Goal: Communication & Community: Answer question/provide support

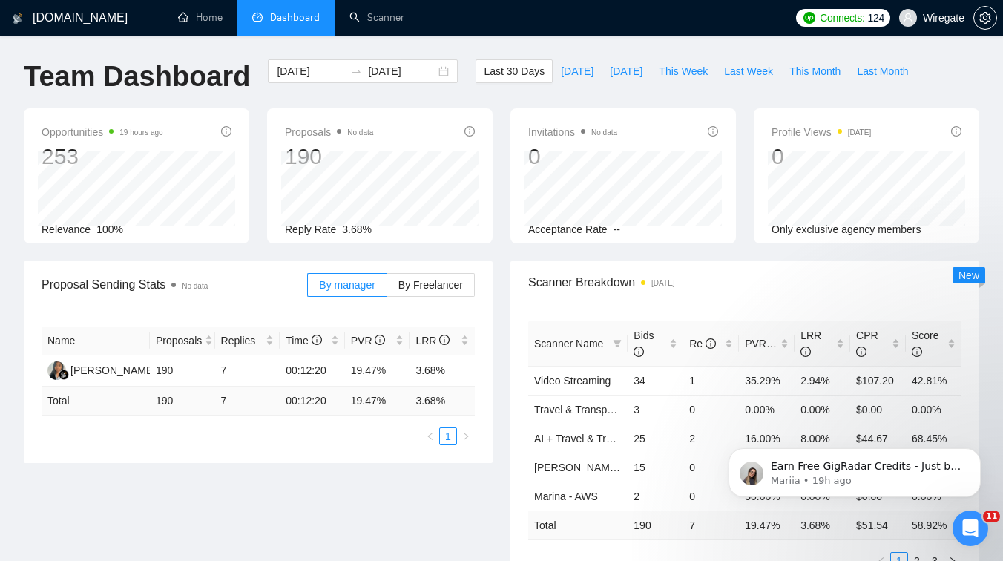
click at [969, 533] on icon "Open Intercom Messenger" at bounding box center [970, 528] width 24 height 24
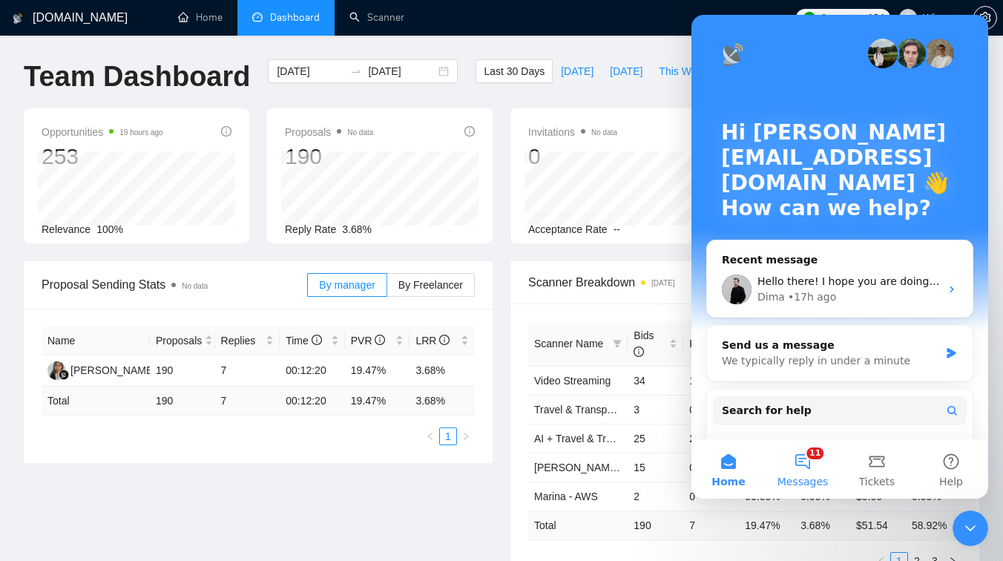
click at [801, 464] on button "11 Messages" at bounding box center [802, 468] width 74 height 59
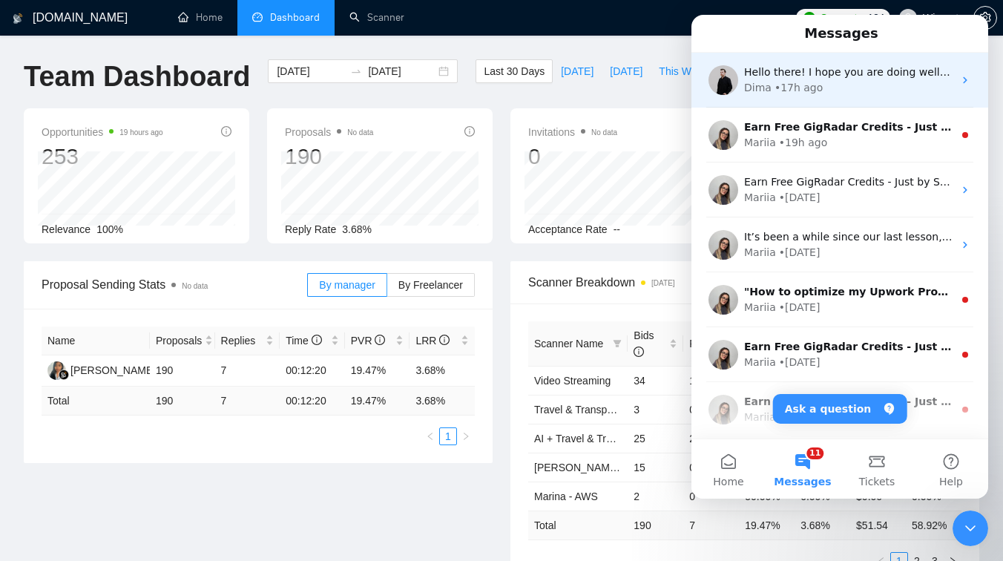
click at [833, 92] on div "Dima • 17h ago" at bounding box center [848, 88] width 209 height 16
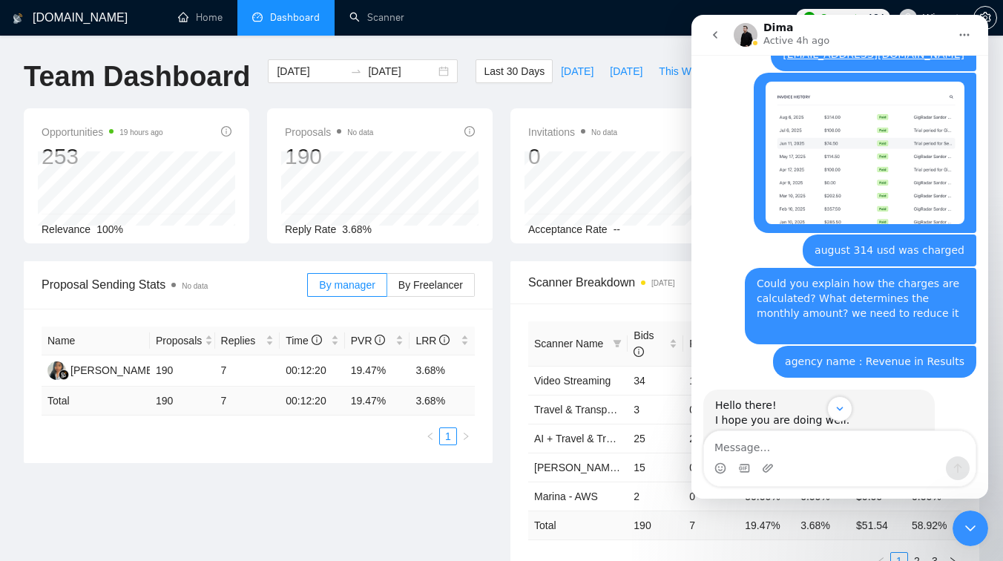
scroll to position [16770, 0]
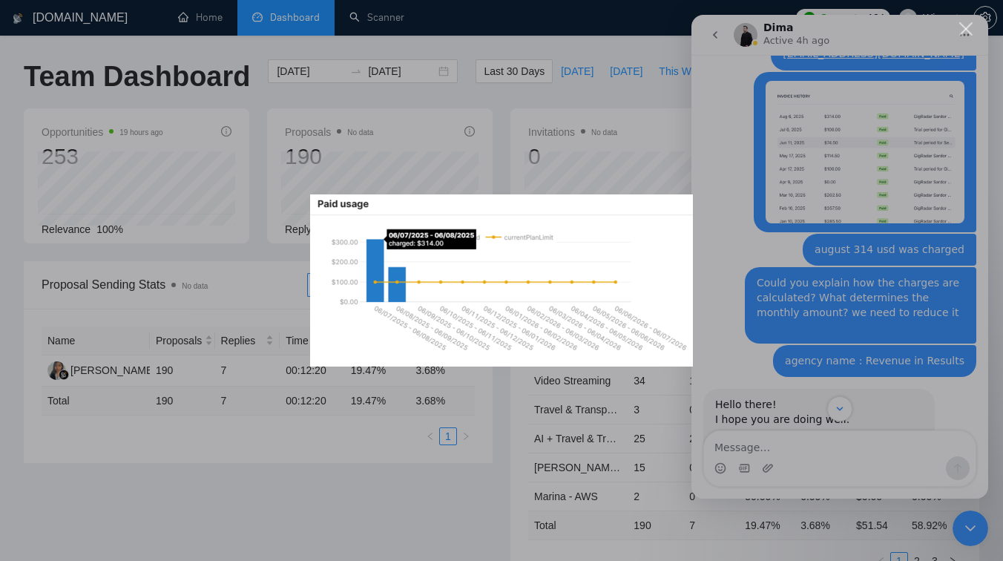
scroll to position [0, 0]
click at [722, 190] on div "Intercom messenger" at bounding box center [501, 280] width 1003 height 561
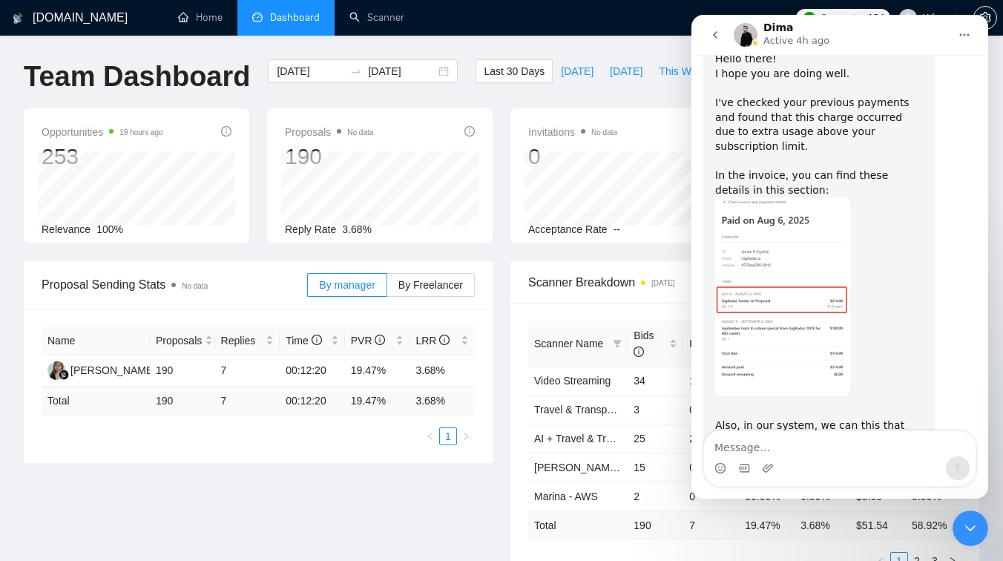
scroll to position [17136, 0]
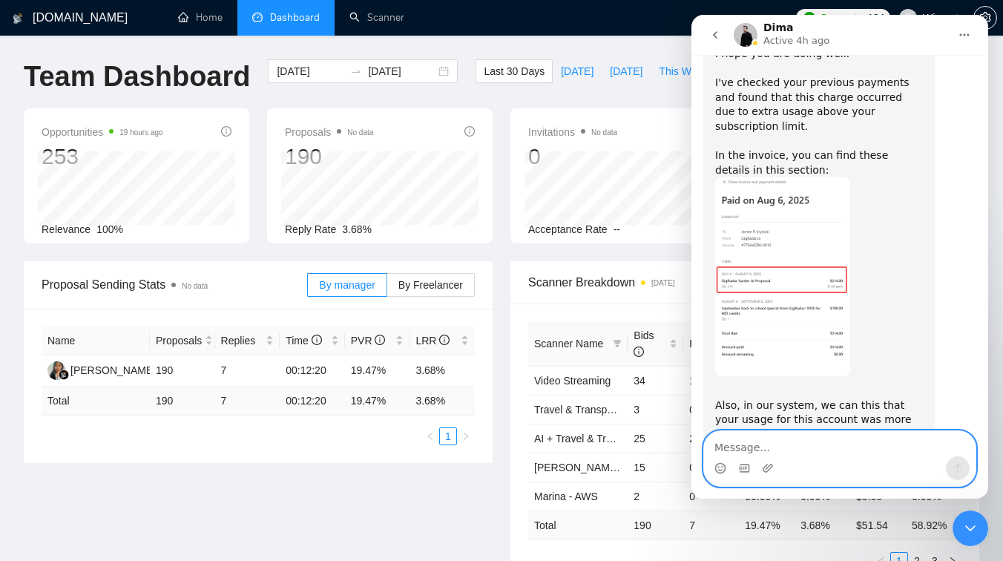
click at [752, 446] on textarea "Message…" at bounding box center [839, 443] width 271 height 25
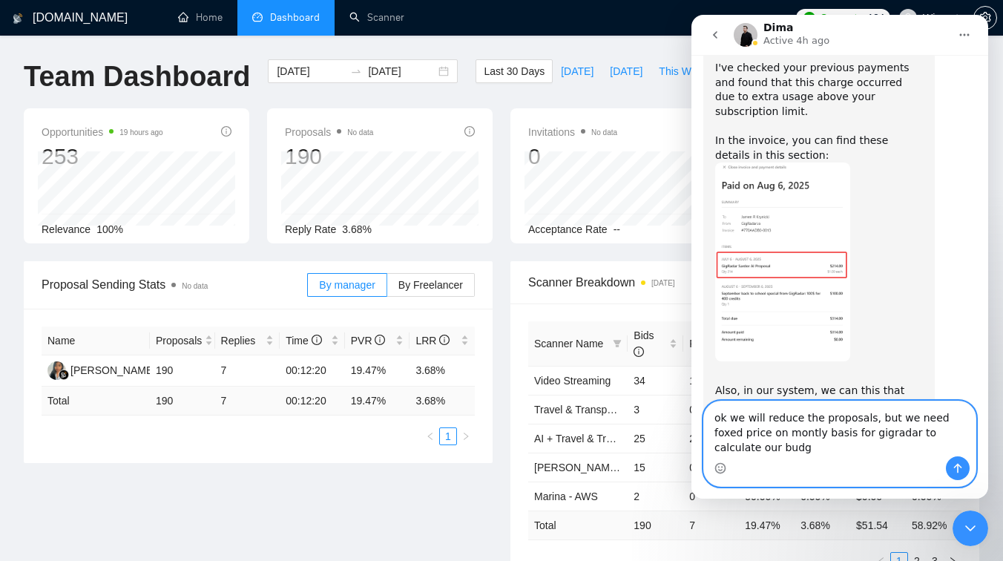
scroll to position [17166, 0]
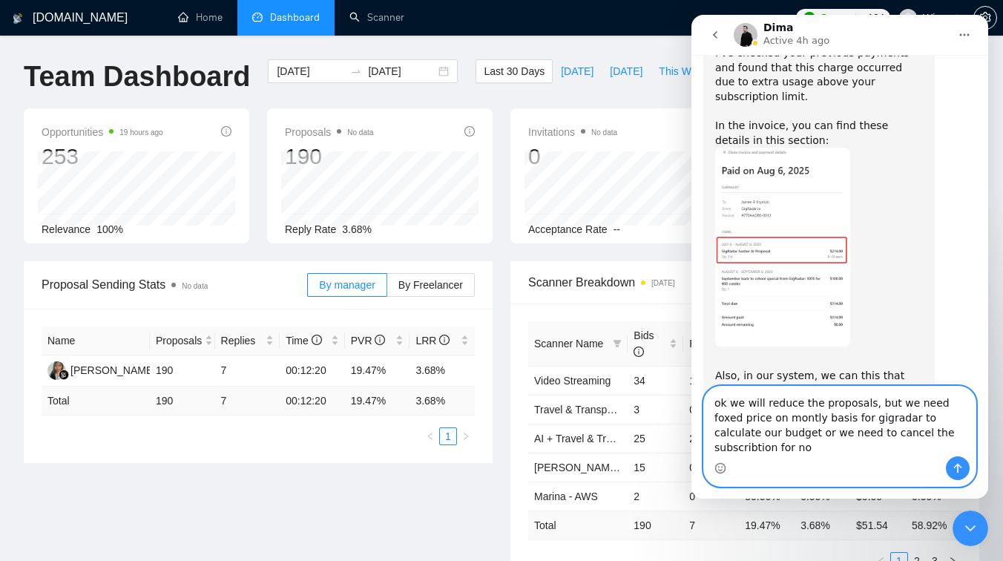
type textarea "ok we will reduce the proposals, but we need foxed price on montly basis for gi…"
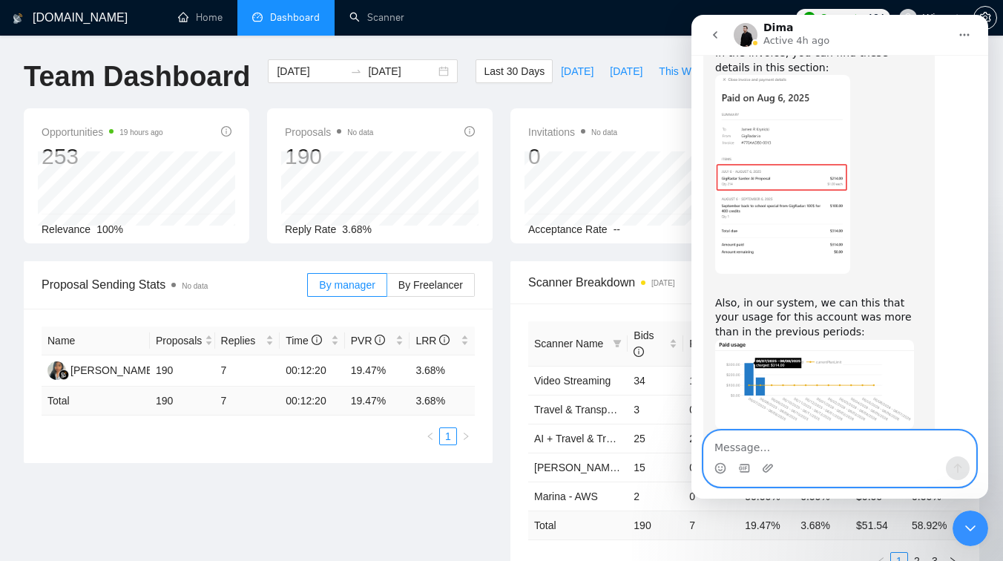
scroll to position [17244, 0]
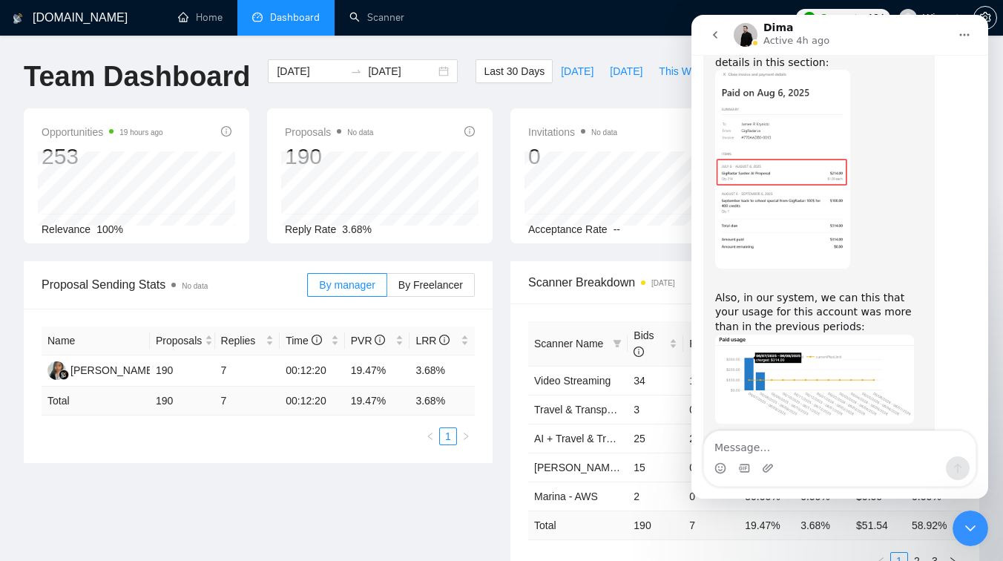
click at [964, 523] on icon "Close Intercom Messenger" at bounding box center [970, 528] width 18 height 18
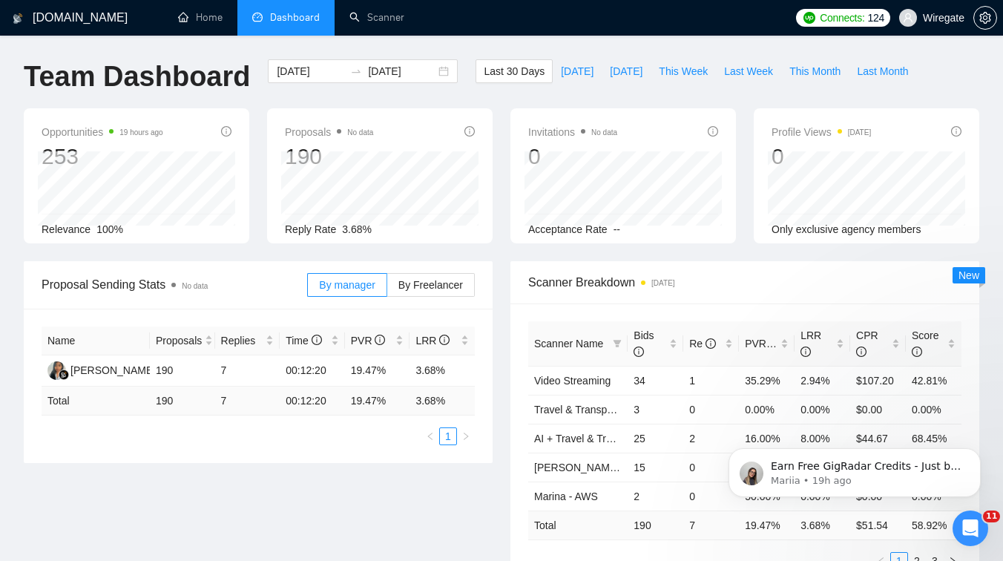
scroll to position [0, 0]
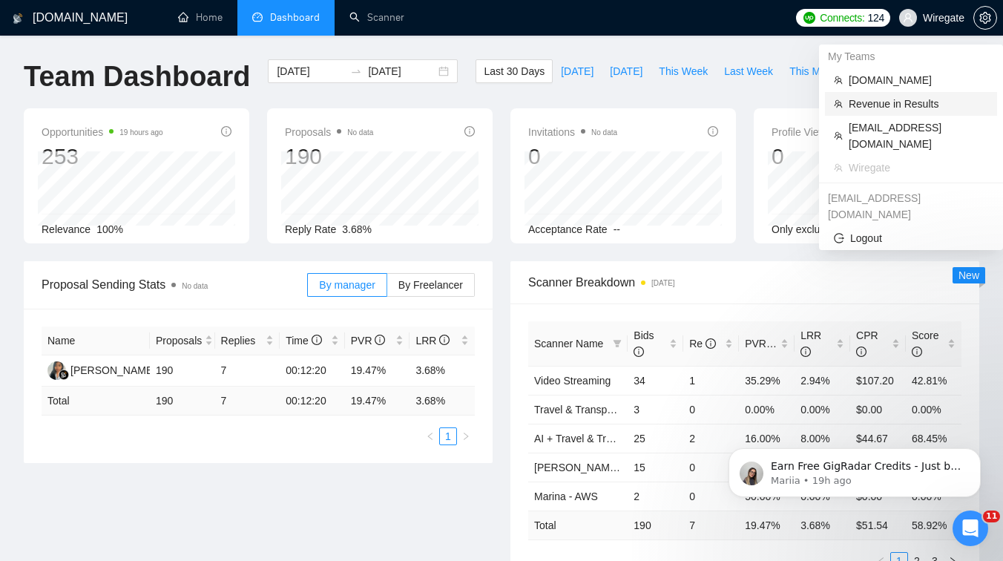
click at [876, 108] on span "Revenue in Results" at bounding box center [917, 104] width 139 height 16
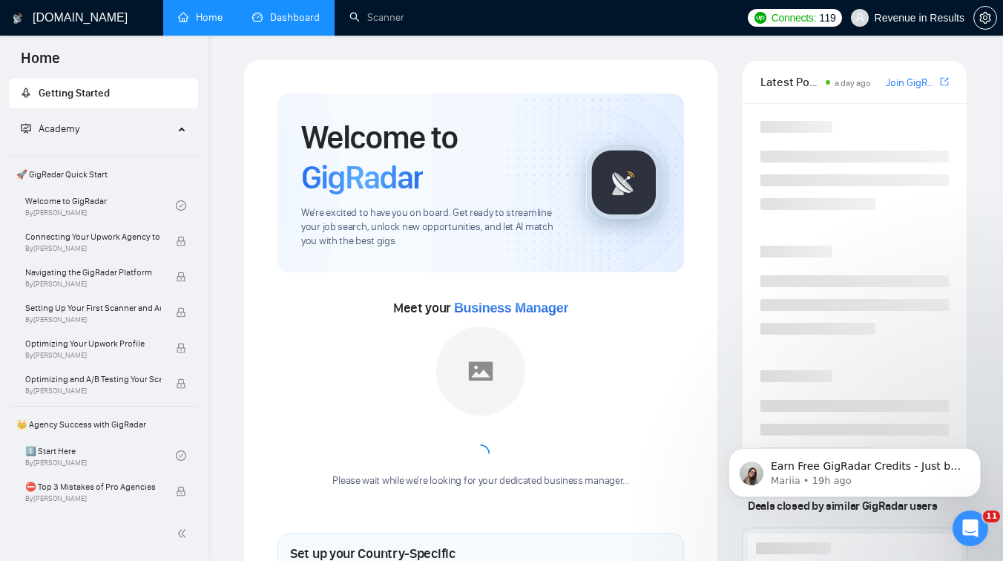
click at [277, 24] on link "Dashboard" at bounding box center [285, 17] width 67 height 13
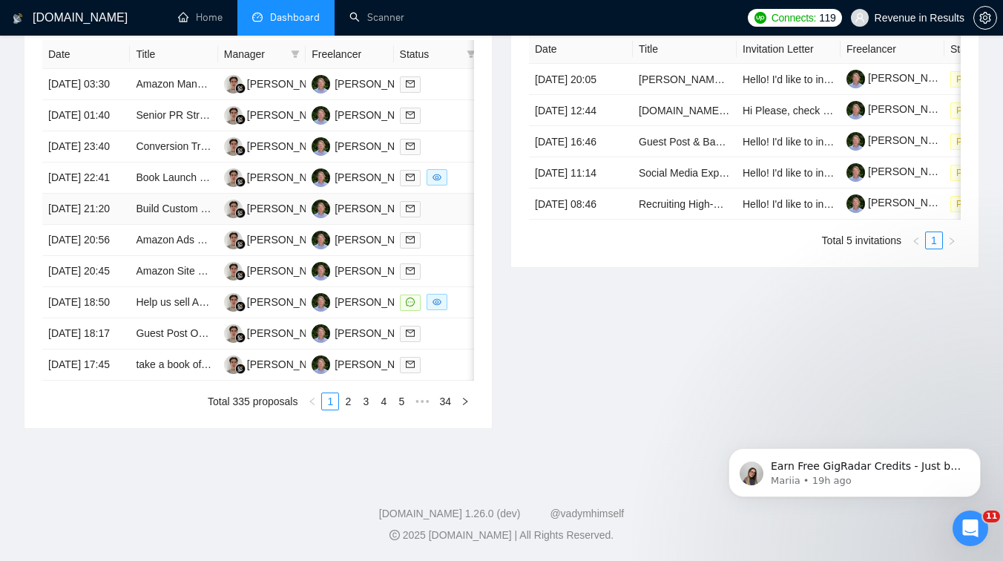
scroll to position [702, 0]
click at [182, 318] on td "Help us sell AI Search (SEO / GEO / AEO)" at bounding box center [174, 302] width 88 height 31
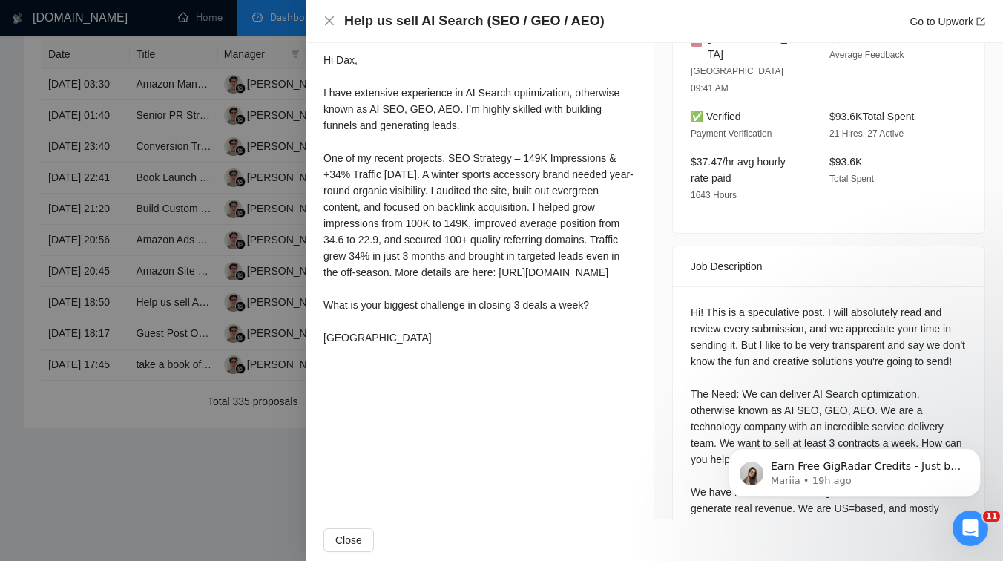
scroll to position [650, 0]
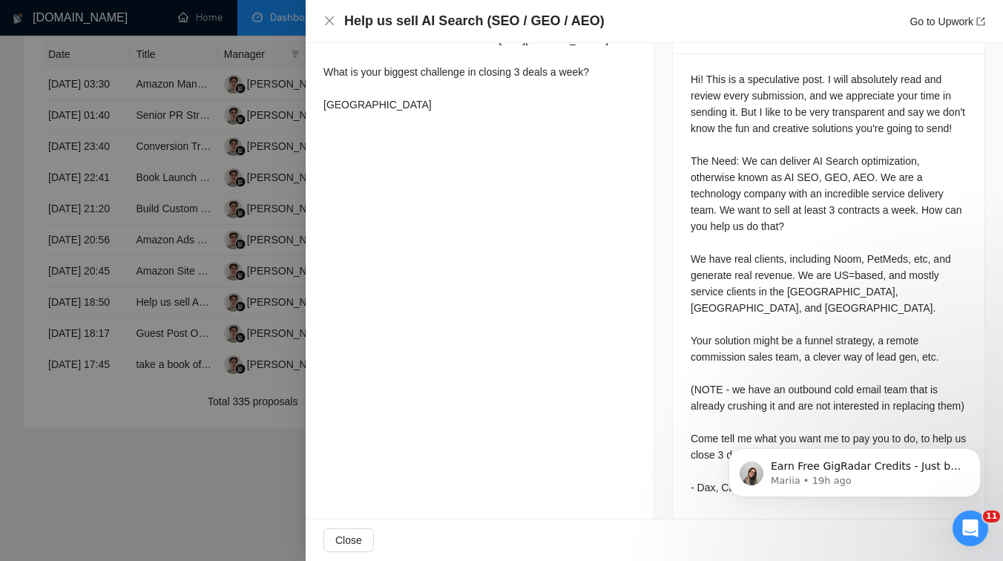
click at [161, 406] on div at bounding box center [501, 280] width 1003 height 561
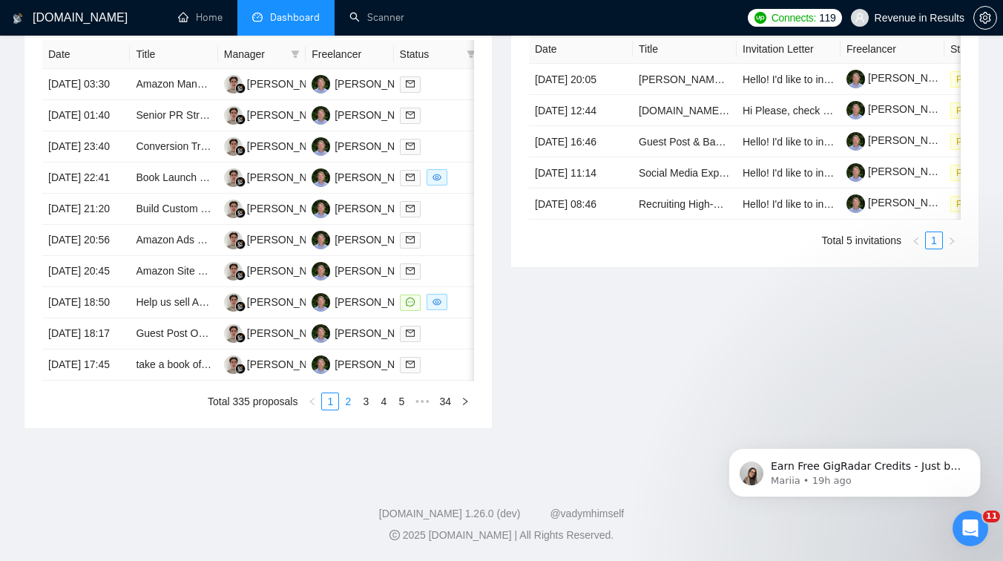
click at [348, 409] on link "2" at bounding box center [348, 401] width 16 height 16
click at [328, 409] on link "1" at bounding box center [330, 401] width 16 height 16
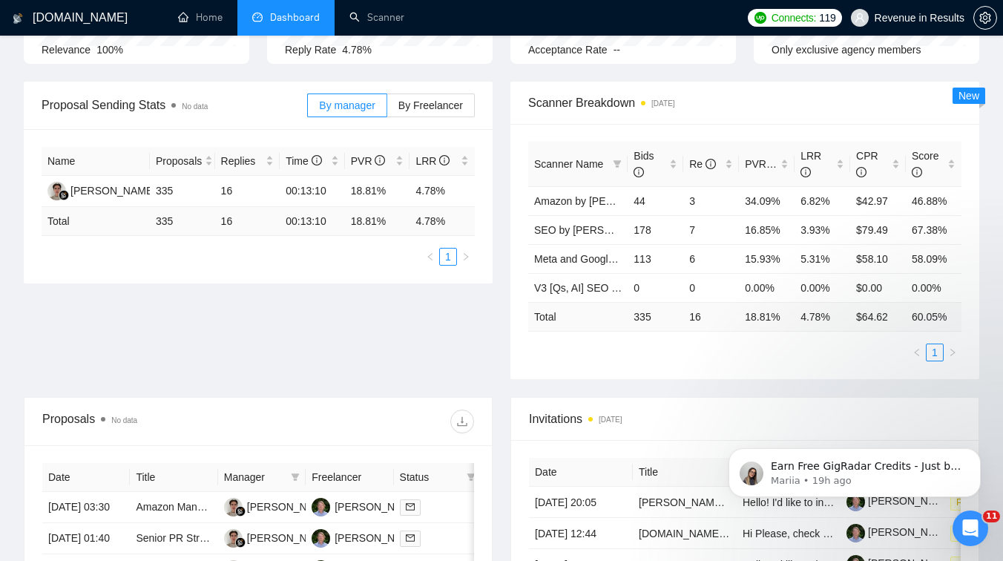
scroll to position [0, 0]
